Goal: Task Accomplishment & Management: Manage account settings

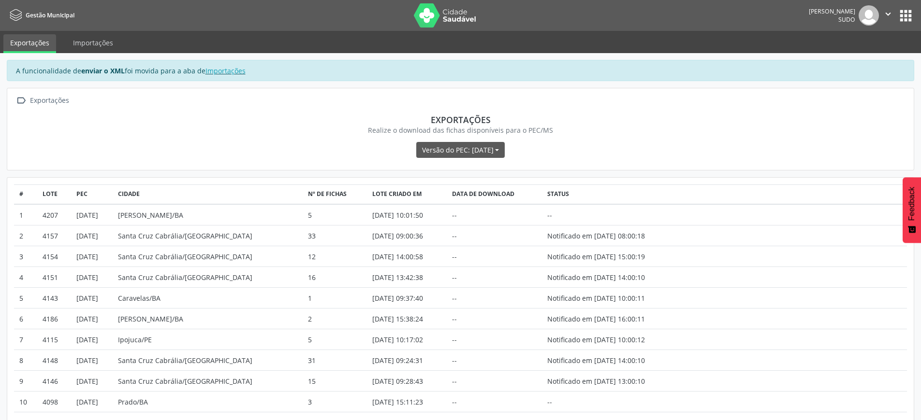
click at [886, 14] on icon "" at bounding box center [887, 14] width 11 height 11
click at [850, 58] on link "Sair" at bounding box center [863, 59] width 67 height 14
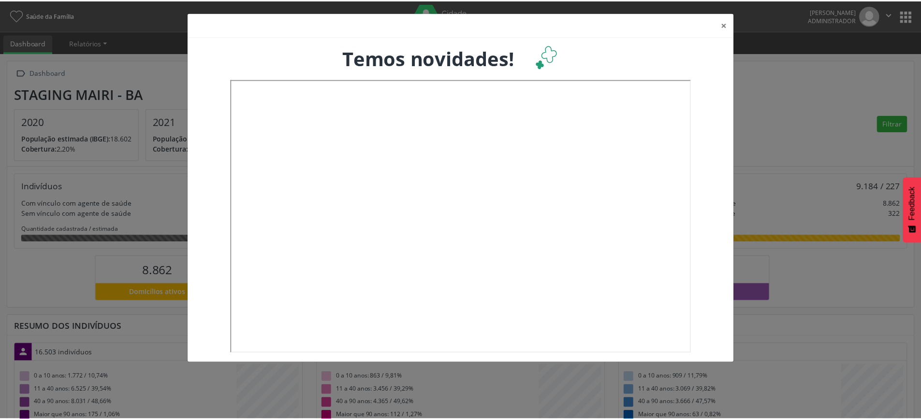
scroll to position [160, 304]
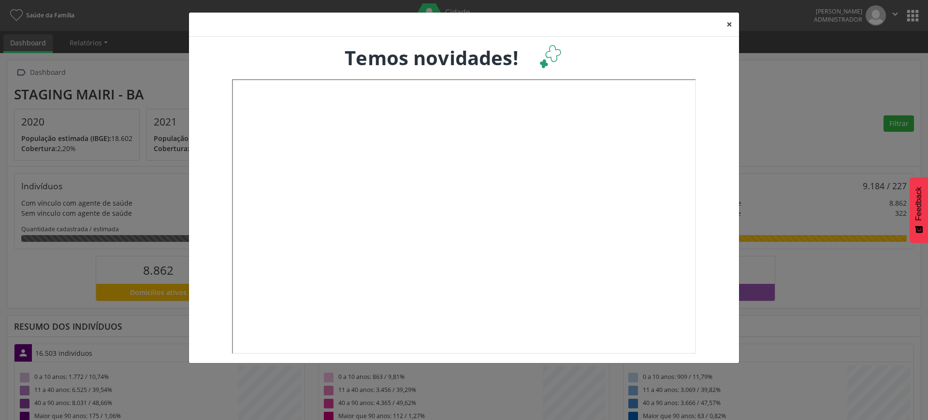
click at [730, 29] on button "×" at bounding box center [729, 25] width 19 height 24
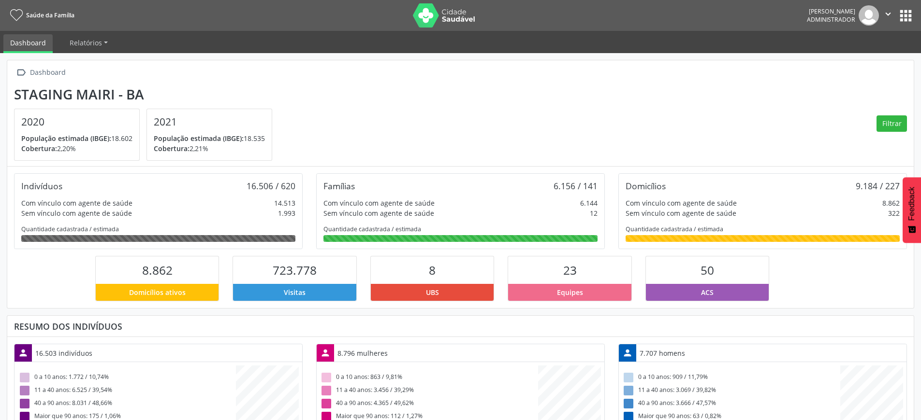
scroll to position [483118, 482976]
click at [907, 10] on button "apps" at bounding box center [905, 15] width 17 height 17
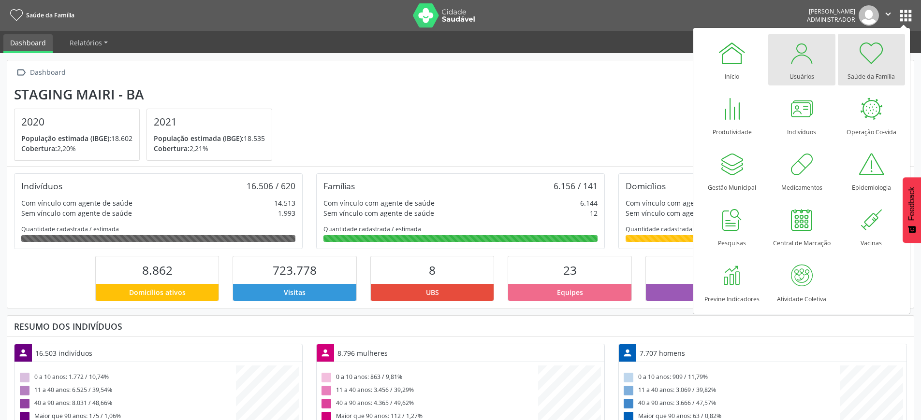
click at [806, 65] on div at bounding box center [801, 53] width 29 height 29
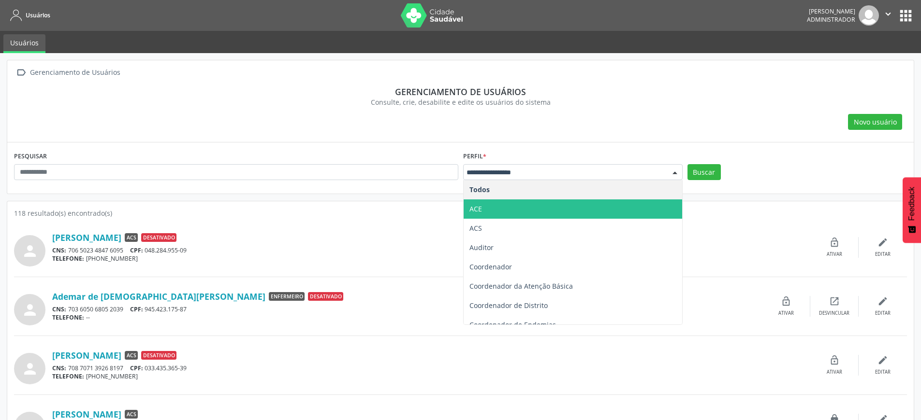
click at [499, 212] on span "ACE" at bounding box center [572, 209] width 218 height 19
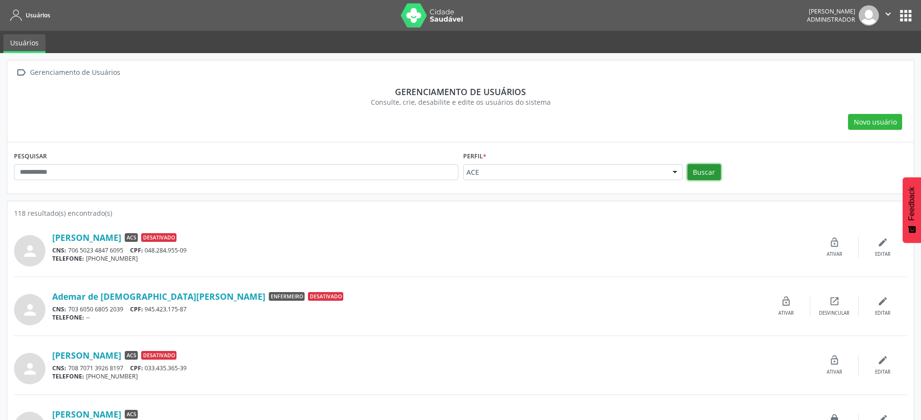
click at [707, 169] on button "Buscar" at bounding box center [703, 172] width 33 height 16
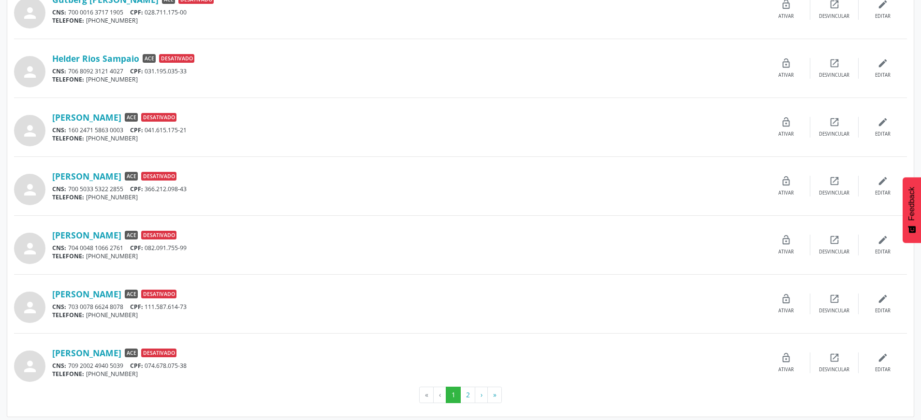
scroll to position [714, 0]
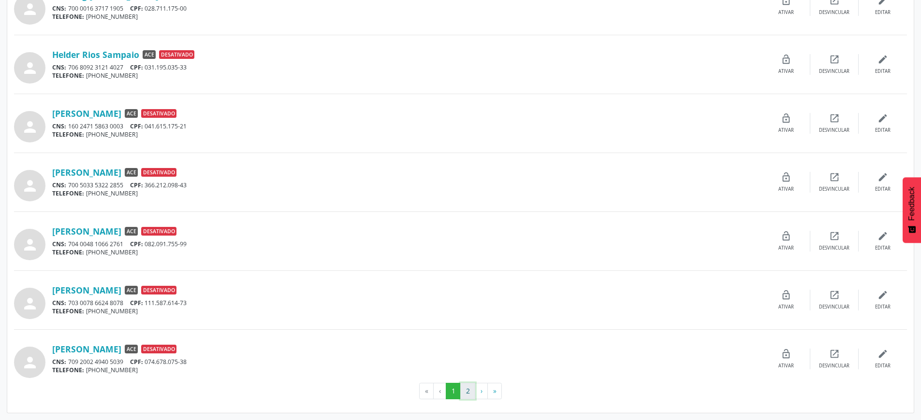
click at [465, 390] on button "2" at bounding box center [467, 391] width 15 height 16
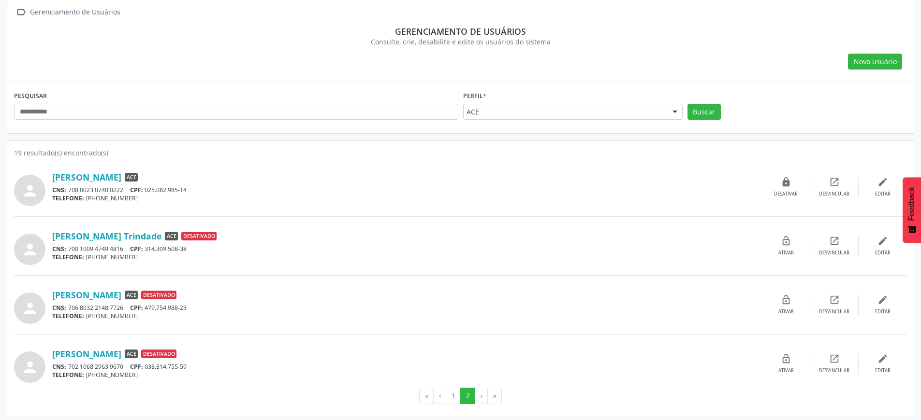
scroll to position [65, 0]
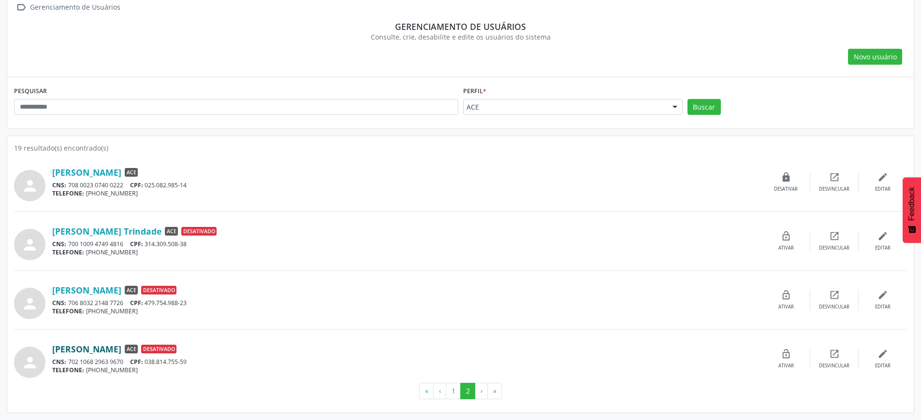
click at [121, 355] on link "Wesley Pereira de Oliveira Rios" at bounding box center [86, 349] width 69 height 11
click at [786, 359] on icon "lock_open" at bounding box center [785, 354] width 11 height 11
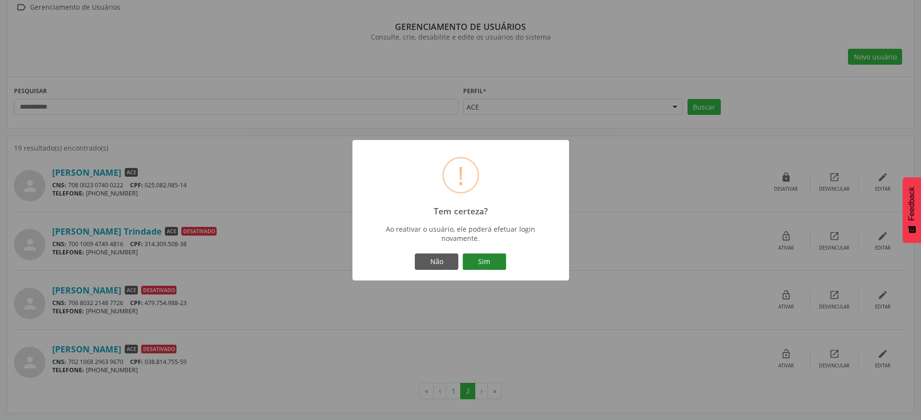
click at [477, 258] on button "Sim" at bounding box center [483, 262] width 43 height 16
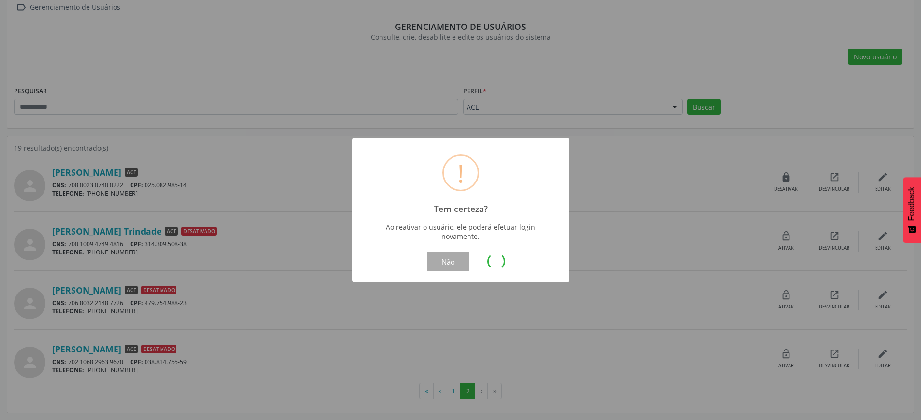
scroll to position [0, 0]
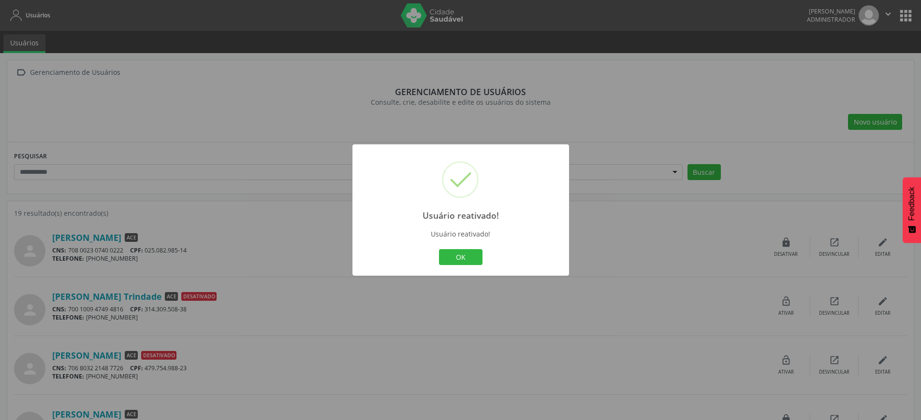
click at [483, 250] on div "OK Cancel" at bounding box center [461, 257] width 200 height 20
click at [465, 254] on button "OK" at bounding box center [460, 257] width 43 height 16
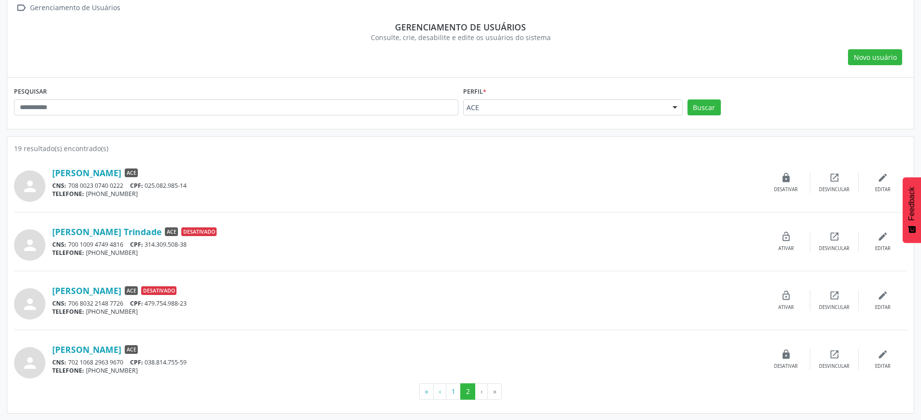
scroll to position [65, 0]
click at [121, 349] on link "Wesley Pereira de Oliveira Rios" at bounding box center [86, 349] width 69 height 11
click at [121, 351] on link "Wesley Pereira de Oliveira Rios" at bounding box center [86, 349] width 69 height 11
